Goal: Find specific page/section: Find specific page/section

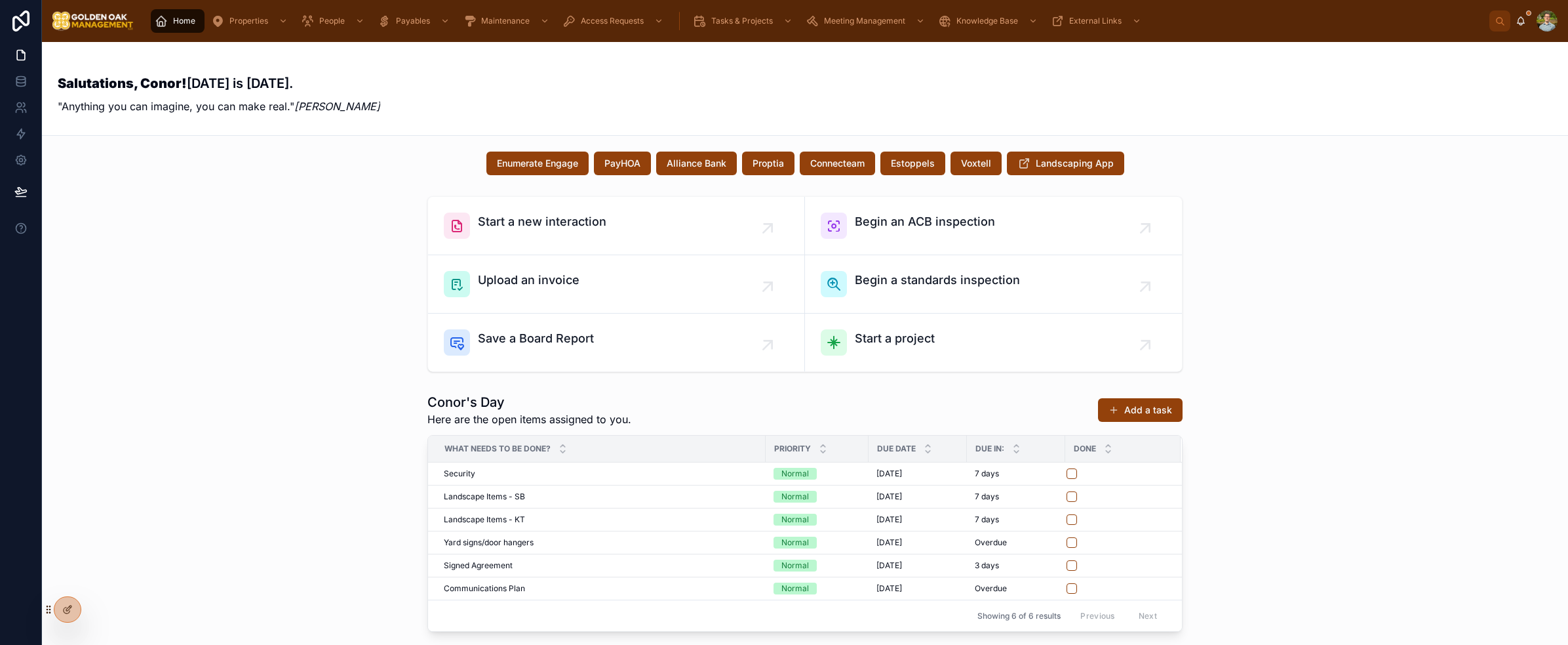
click at [314, 516] on div "Conor's Day Here are the open items assigned to you. Add a task What needs to b…" at bounding box center [805, 512] width 1505 height 249
click at [314, 376] on div "Start a new interaction Begin an ACB inspection Upload an invoice Begin a stand…" at bounding box center [805, 284] width 1505 height 187
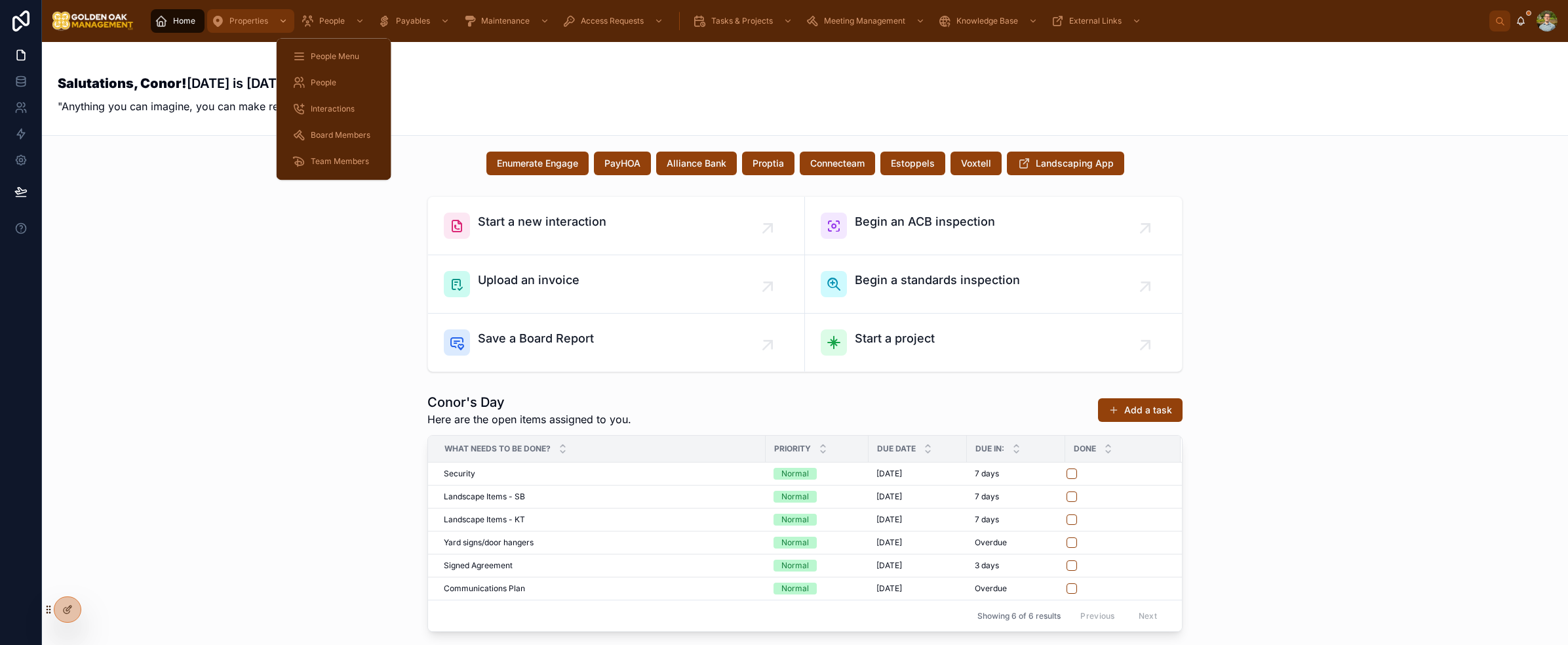
click at [264, 25] on span "Properties" at bounding box center [248, 21] width 39 height 11
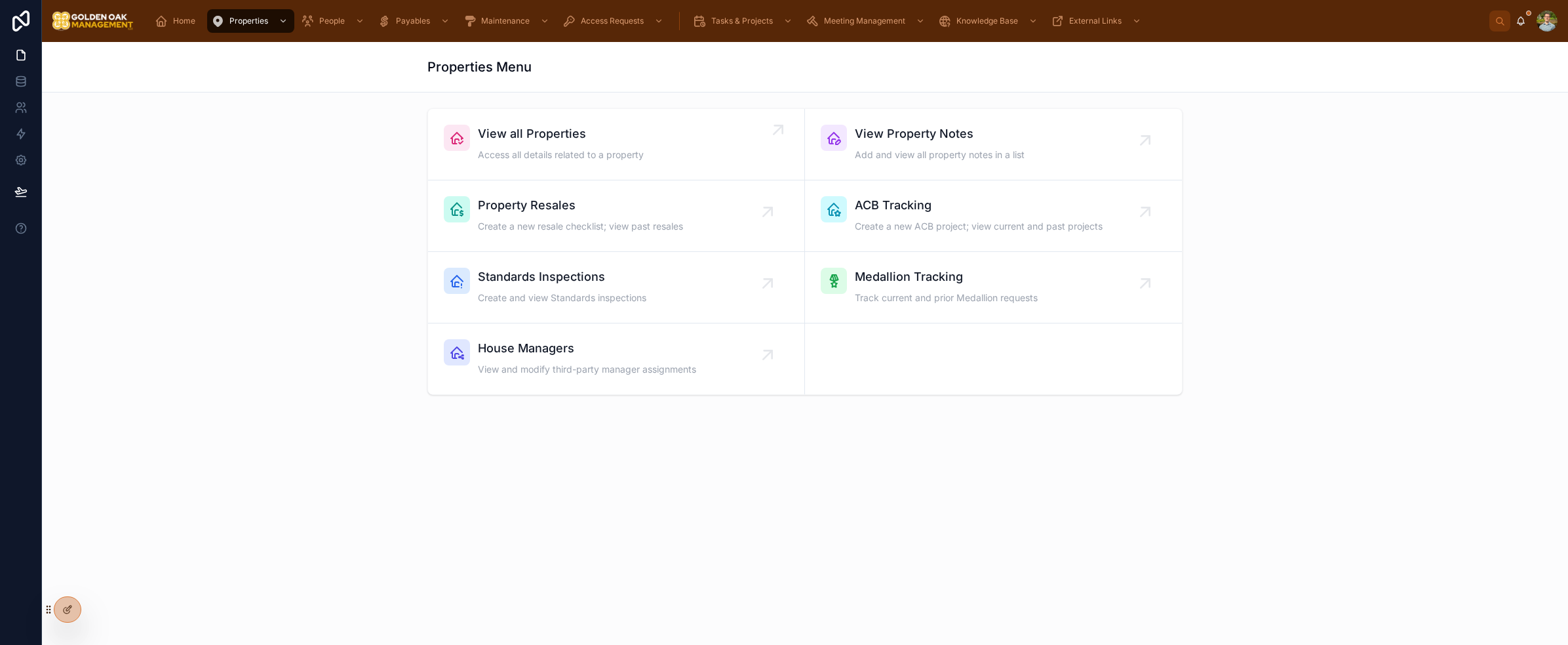
click at [544, 143] on span "View all Properties" at bounding box center [561, 134] width 166 height 19
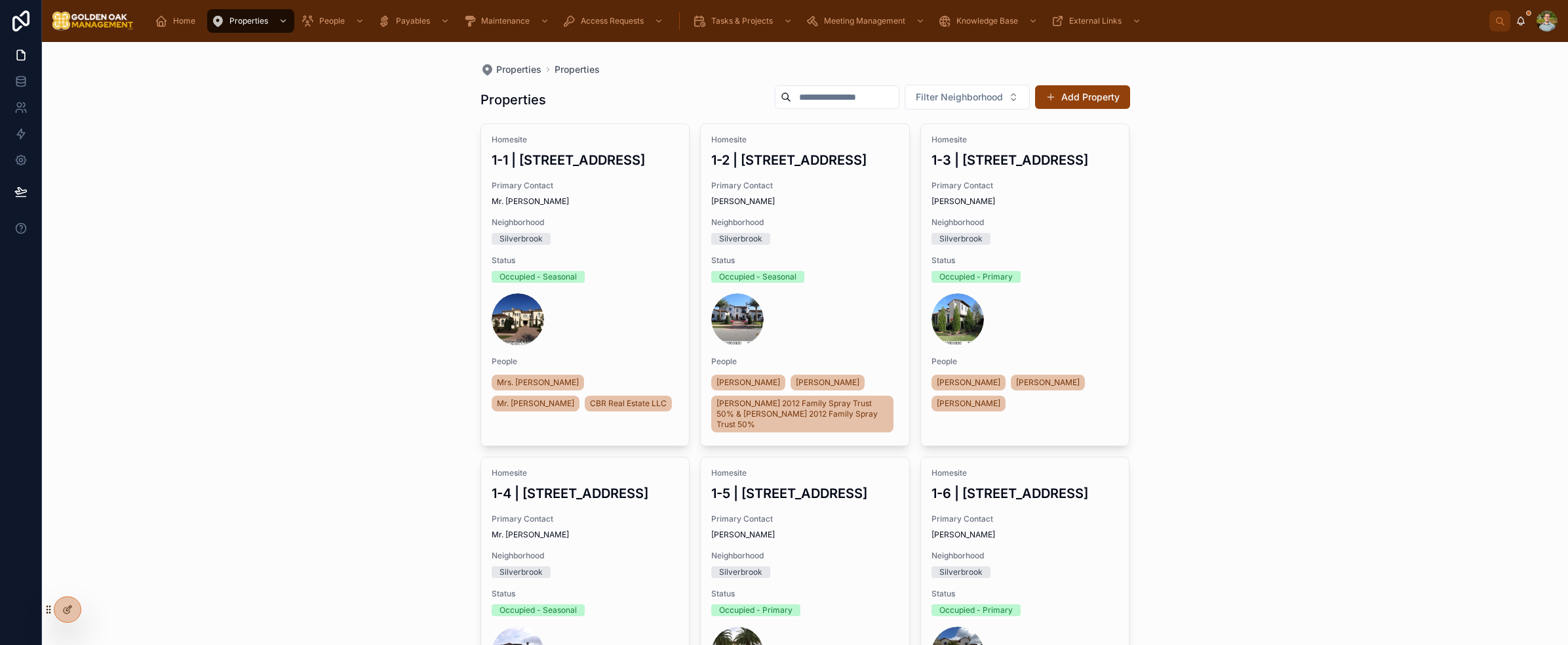
click at [840, 99] on input "text" at bounding box center [845, 97] width 107 height 19
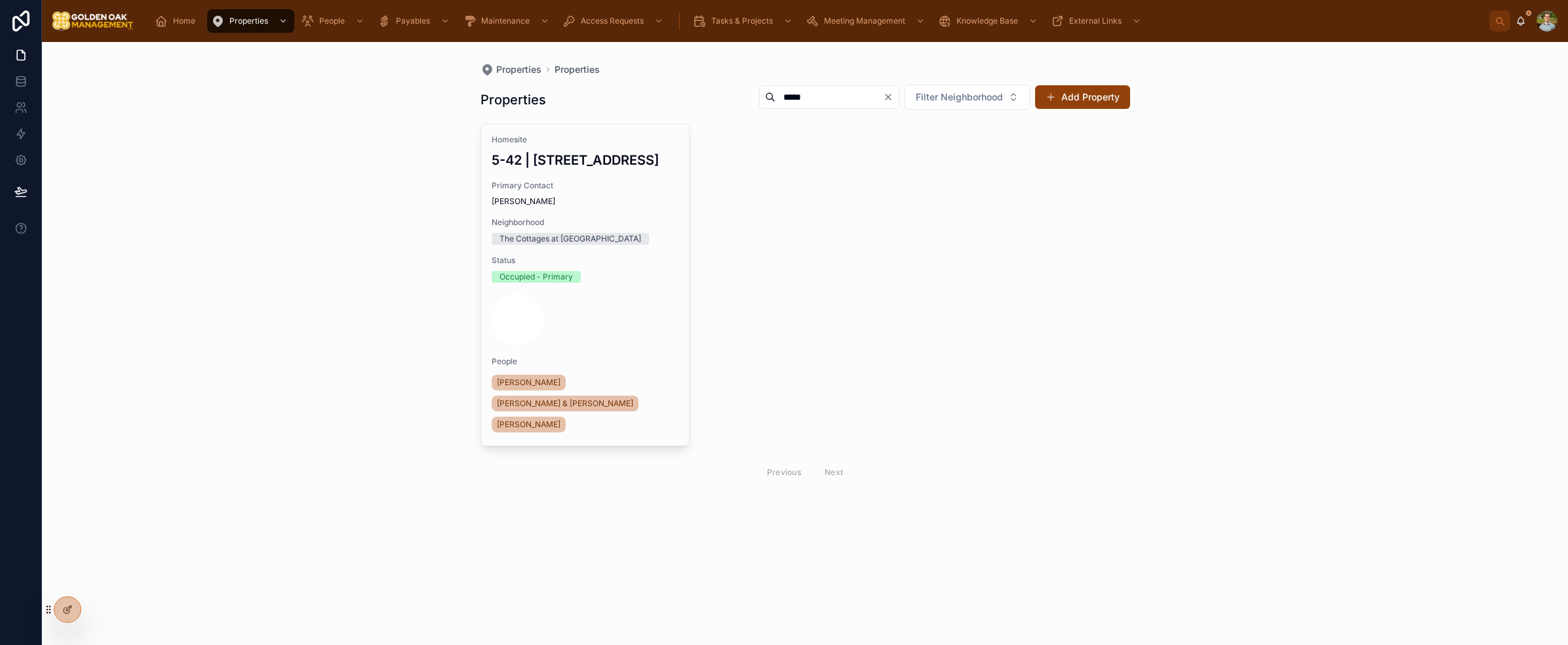
type input "*****"
